Goal: Task Accomplishment & Management: Manage account settings

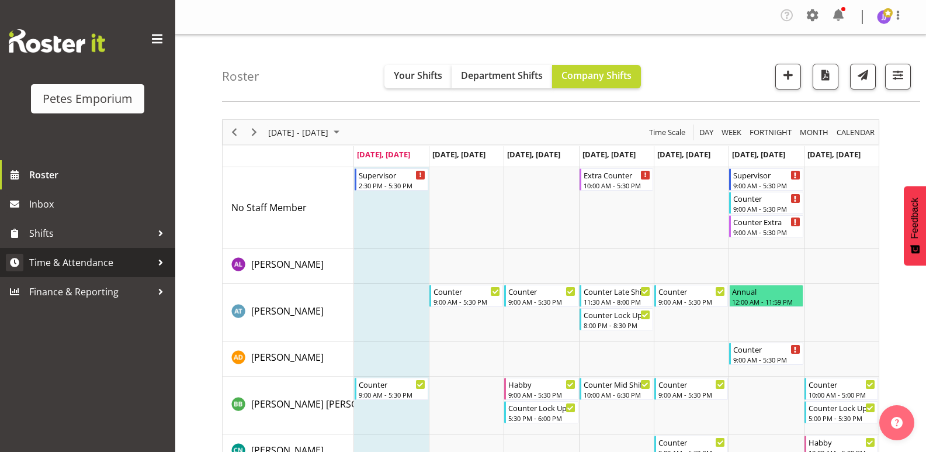
click at [100, 263] on span "Time & Attendance" at bounding box center [90, 263] width 123 height 18
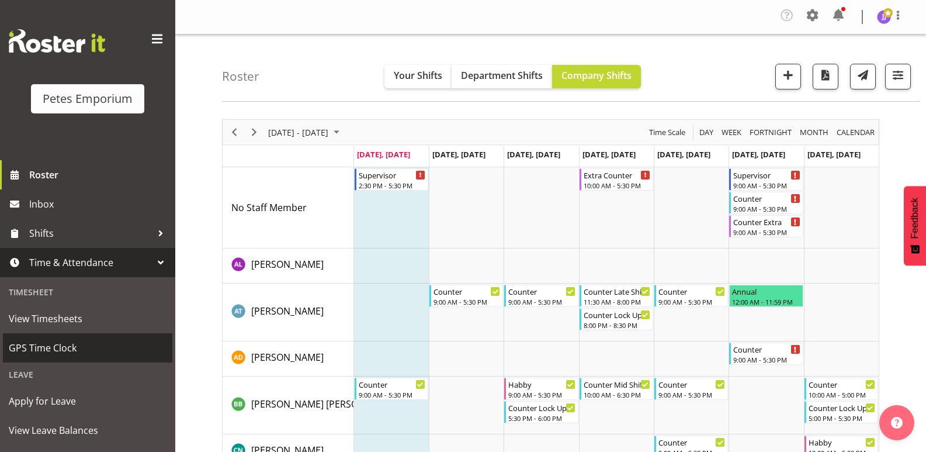
click at [90, 349] on span "GPS Time Clock" at bounding box center [88, 348] width 158 height 18
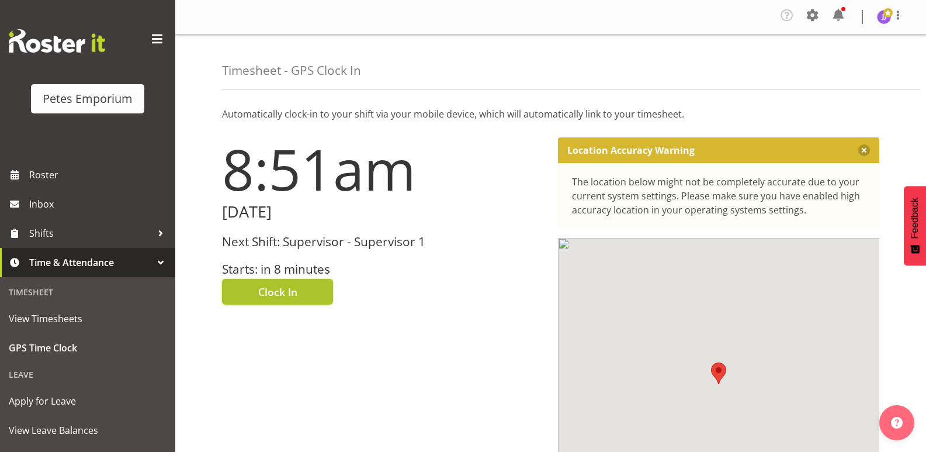
click at [288, 286] on span "Clock In" at bounding box center [277, 291] width 39 height 15
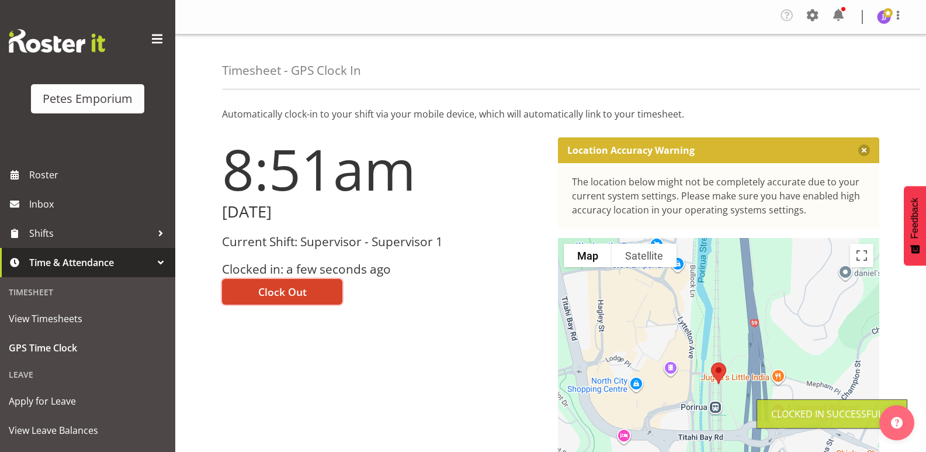
scroll to position [84, 0]
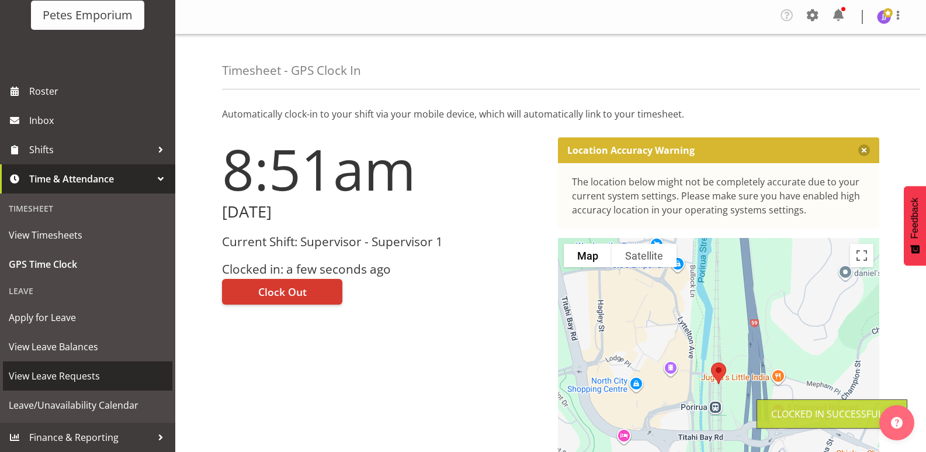
click at [79, 375] on span "View Leave Requests" at bounding box center [88, 376] width 158 height 18
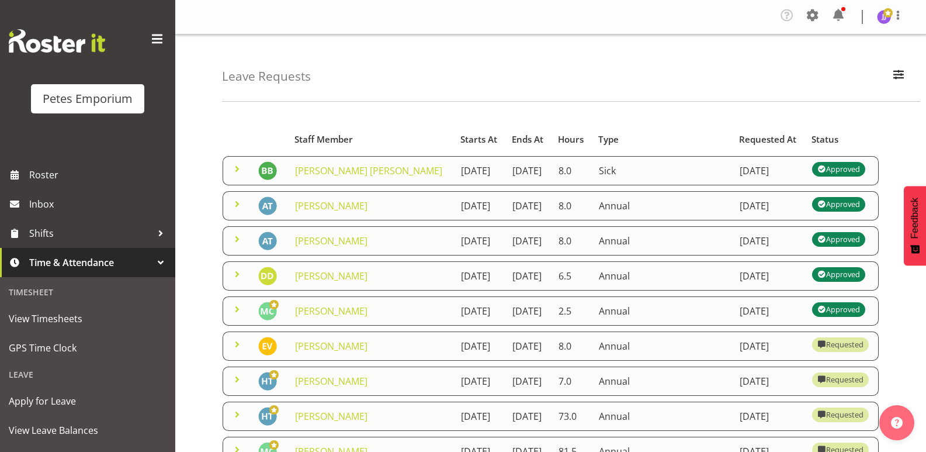
click at [235, 176] on span at bounding box center [237, 169] width 14 height 14
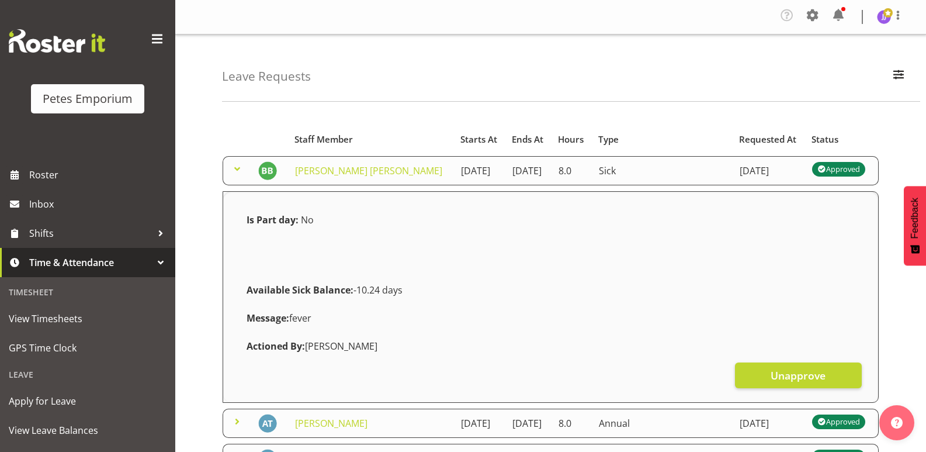
click at [235, 176] on span at bounding box center [237, 169] width 14 height 14
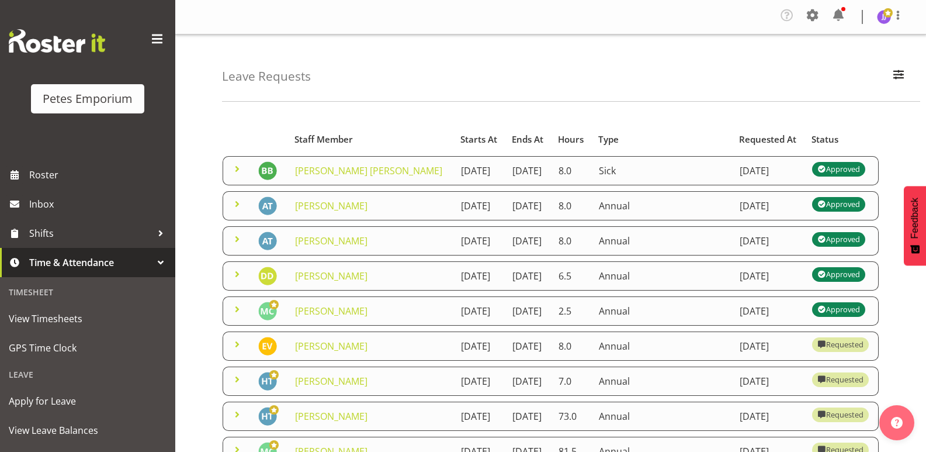
click at [239, 211] on span at bounding box center [237, 204] width 14 height 14
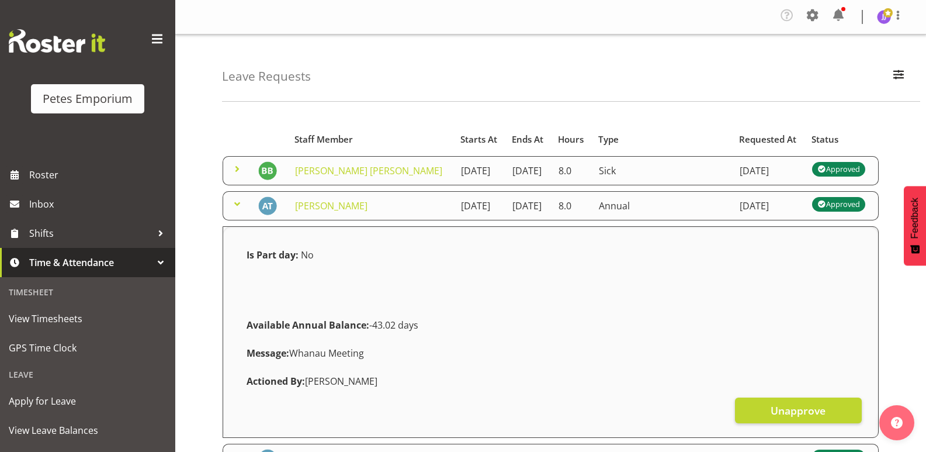
click at [239, 211] on span at bounding box center [237, 204] width 14 height 14
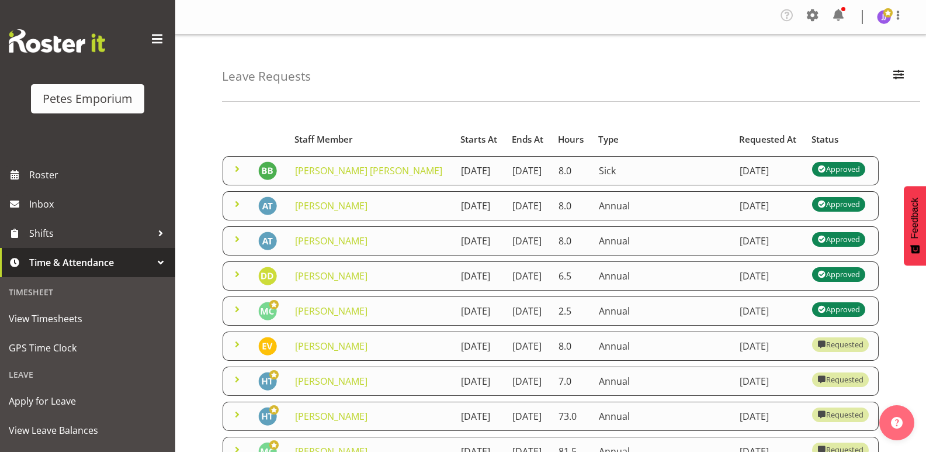
click at [235, 246] on span at bounding box center [237, 239] width 14 height 14
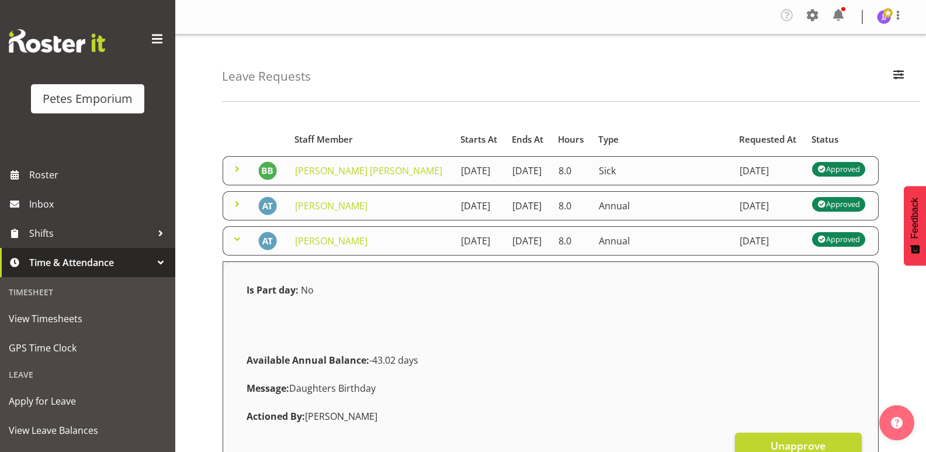
click at [235, 246] on span at bounding box center [237, 239] width 14 height 14
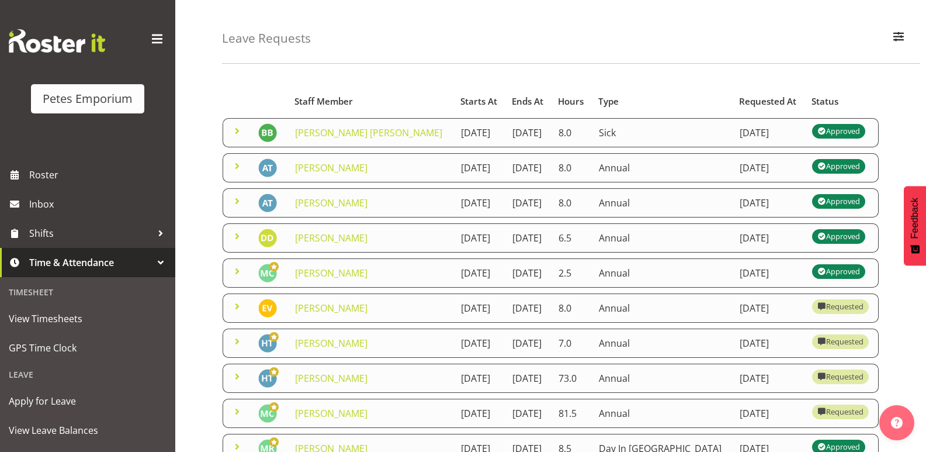
scroll to position [58, 0]
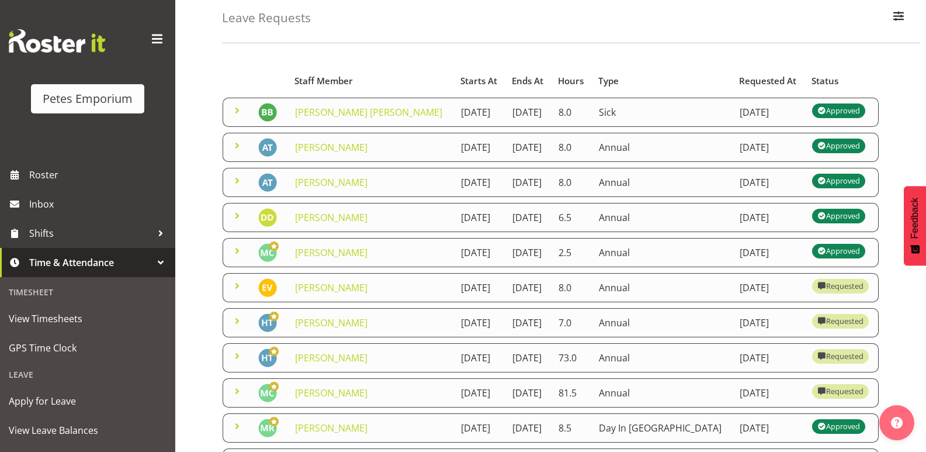
click at [238, 223] on span at bounding box center [237, 216] width 14 height 14
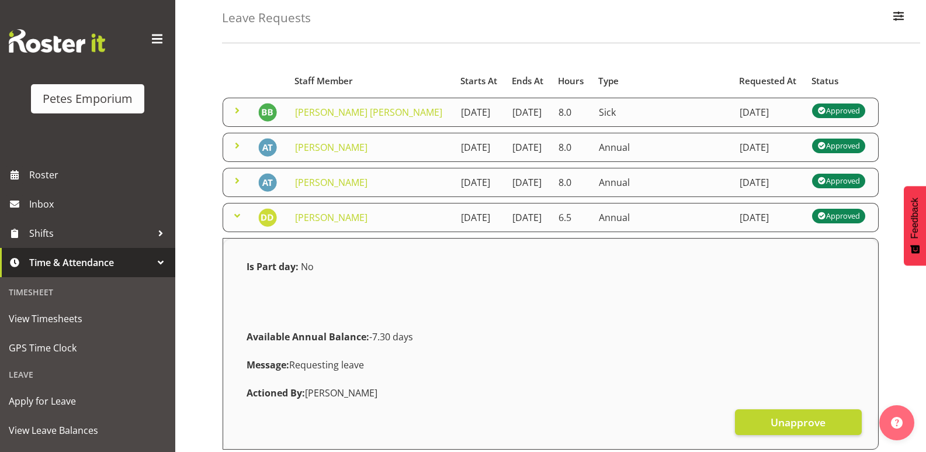
click at [238, 223] on span at bounding box center [237, 216] width 14 height 14
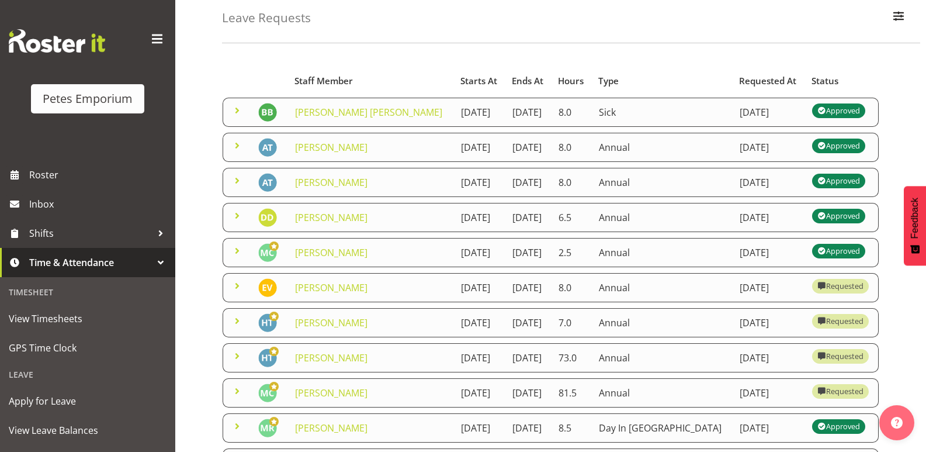
click at [237, 258] on span at bounding box center [237, 251] width 14 height 14
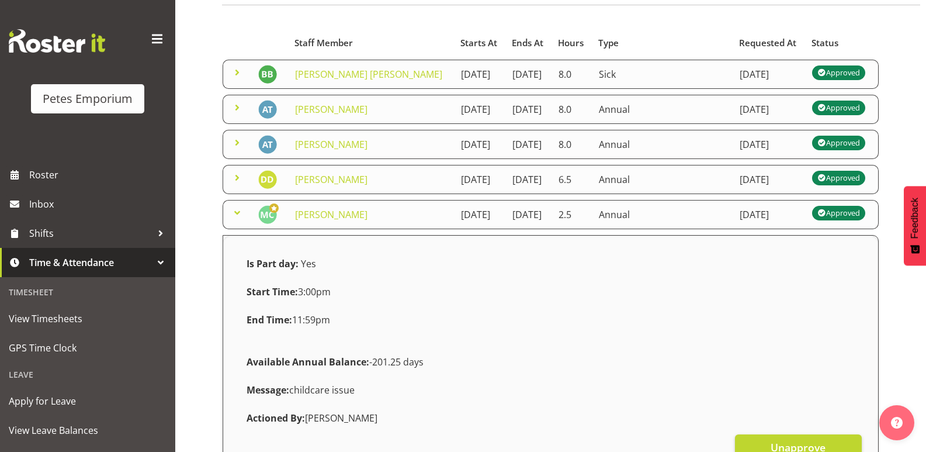
scroll to position [117, 0]
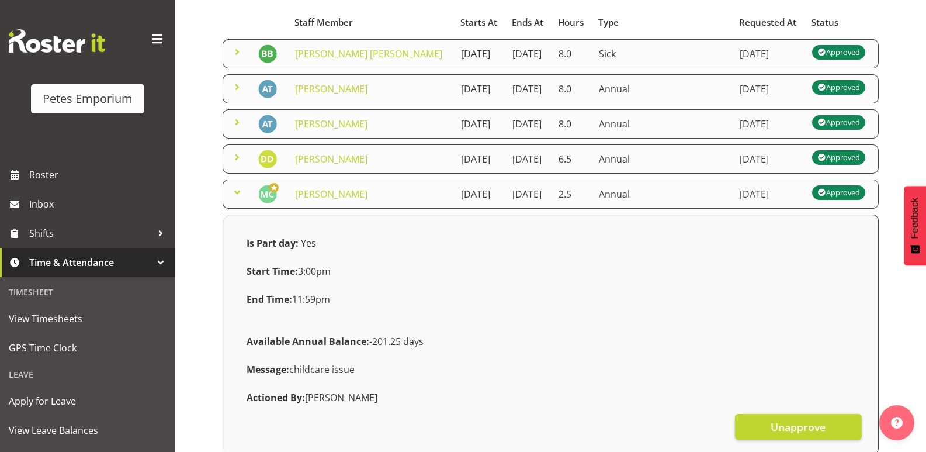
click at [236, 199] on span at bounding box center [237, 192] width 14 height 14
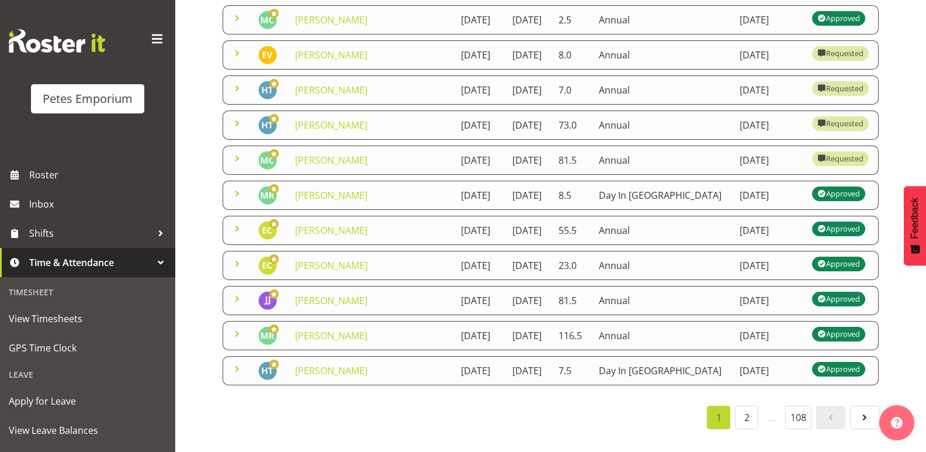
scroll to position [440, 0]
click at [741, 412] on link "2" at bounding box center [746, 417] width 23 height 23
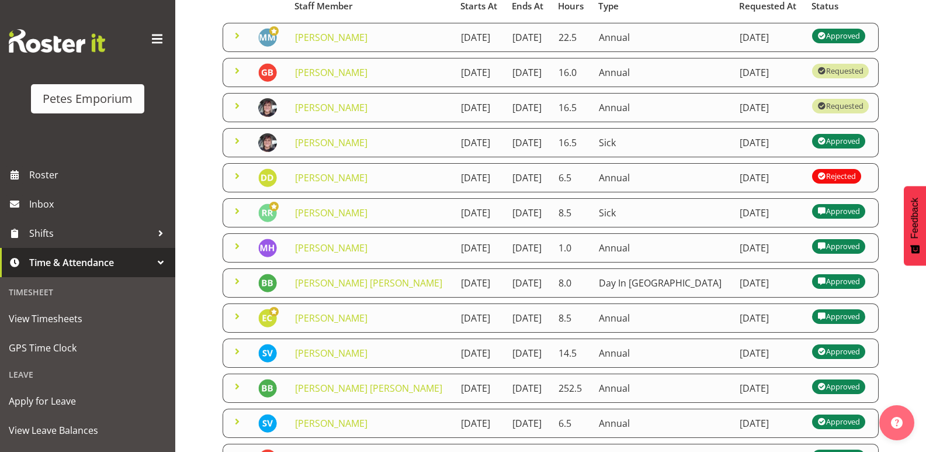
scroll to position [346, 0]
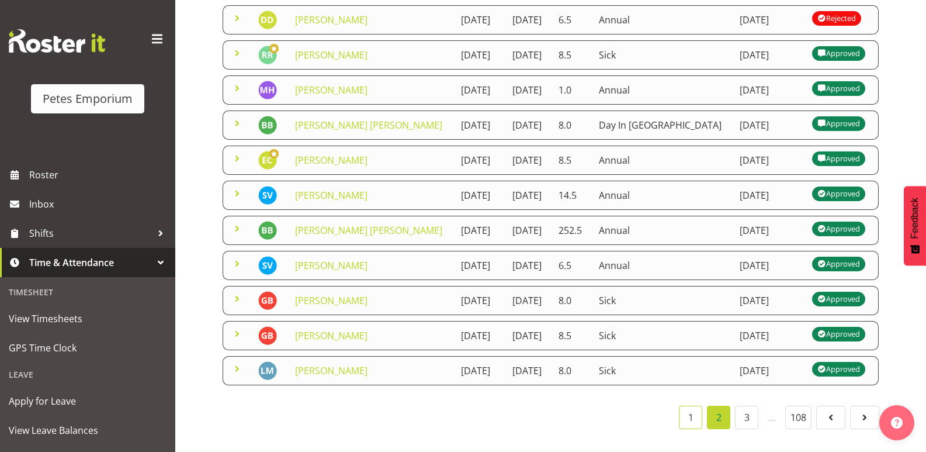
click at [689, 411] on link "1" at bounding box center [690, 417] width 23 height 23
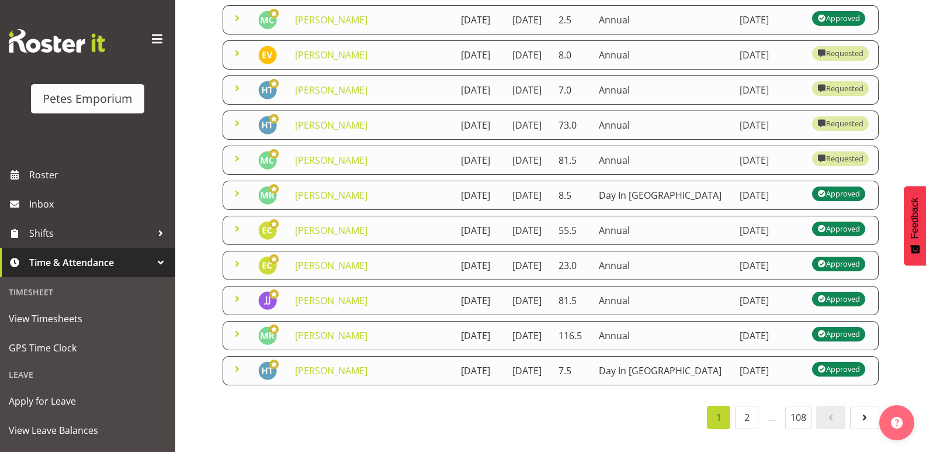
scroll to position [43, 0]
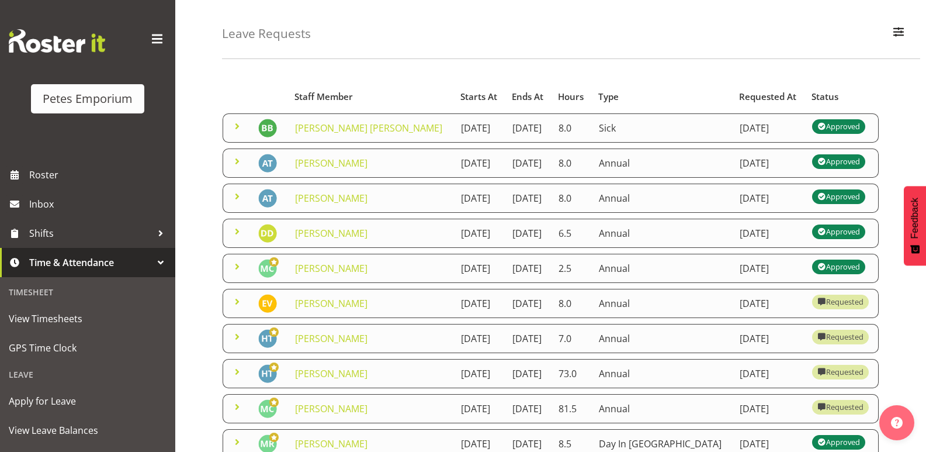
click at [366, 35] on div "Leave Requests Search Search for a particular employee Status All Approved Requ…" at bounding box center [571, 25] width 698 height 67
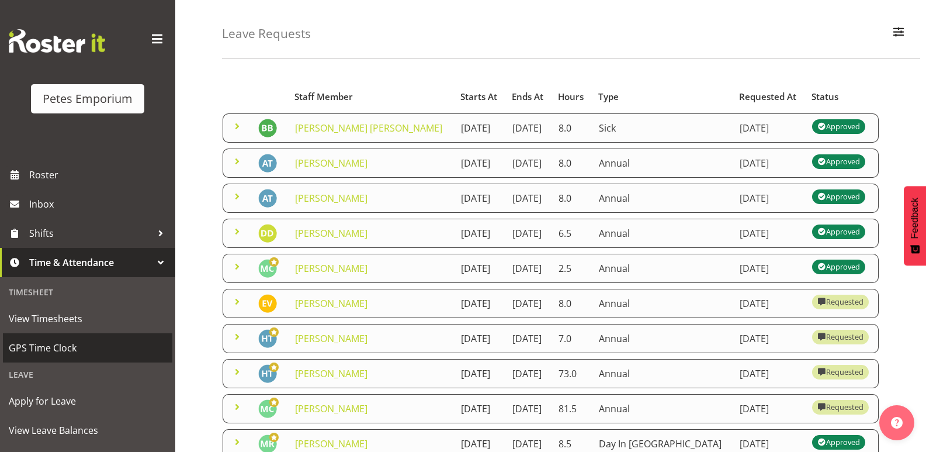
click at [64, 348] on span "GPS Time Clock" at bounding box center [88, 348] width 158 height 18
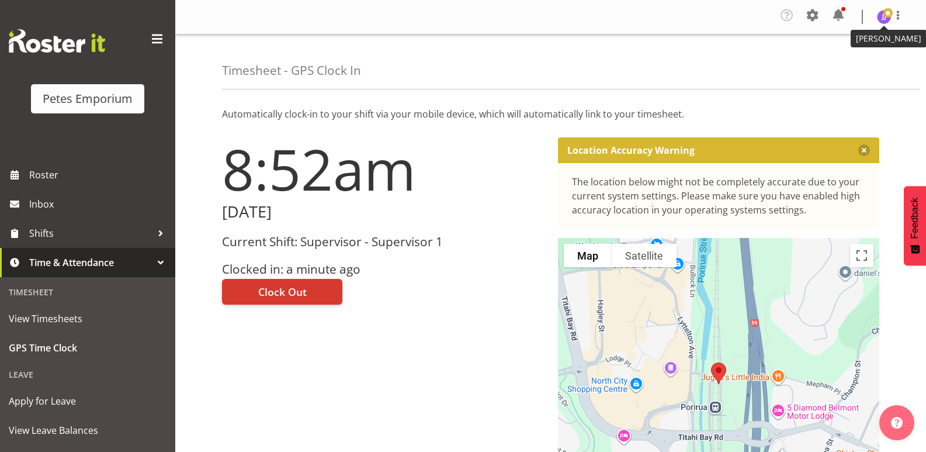
click at [883, 19] on img at bounding box center [884, 17] width 14 height 14
click at [841, 64] on link "Log Out" at bounding box center [849, 64] width 112 height 21
